Goal: Transaction & Acquisition: Obtain resource

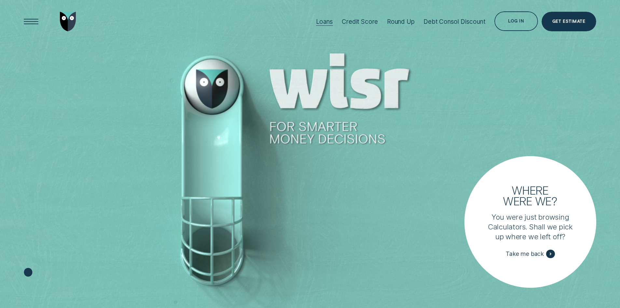
click at [319, 19] on div "Loans" at bounding box center [324, 21] width 17 height 7
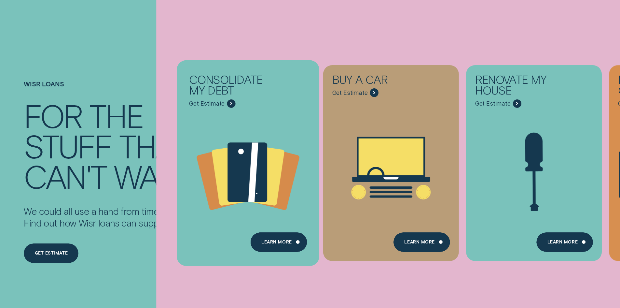
scroll to position [130, 0]
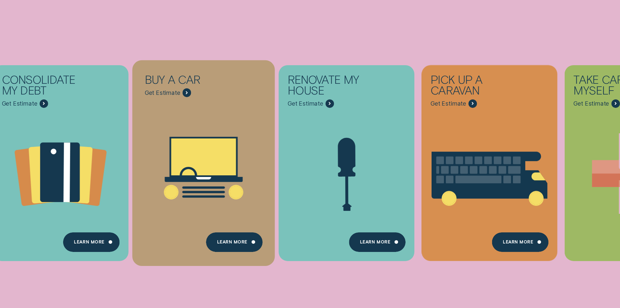
click at [194, 87] on div "Buy a car" at bounding box center [188, 81] width 87 height 14
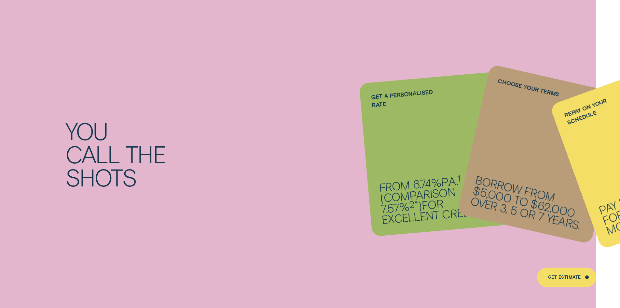
scroll to position [618, 0]
